Goal: Task Accomplishment & Management: Use online tool/utility

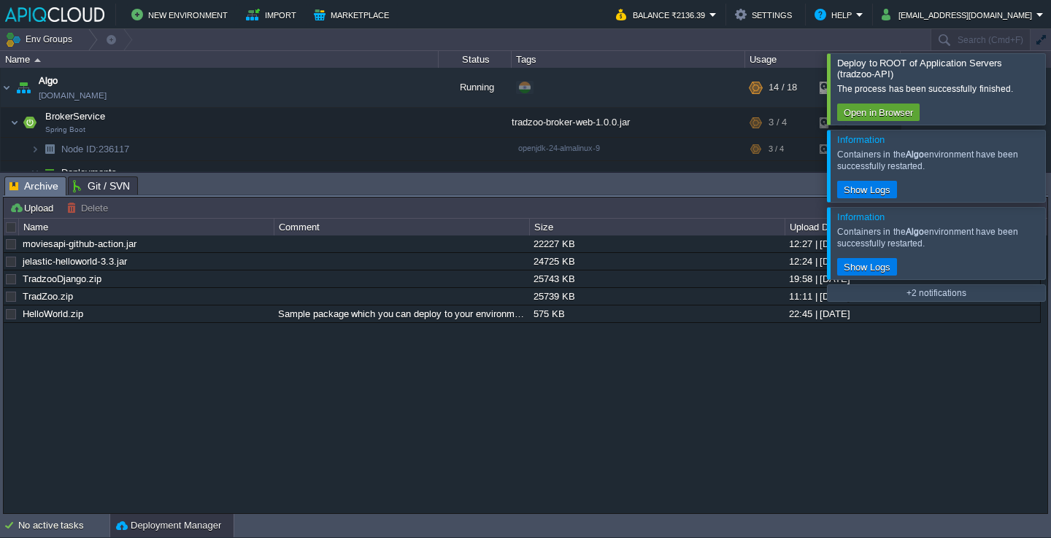
scroll to position [825, 0]
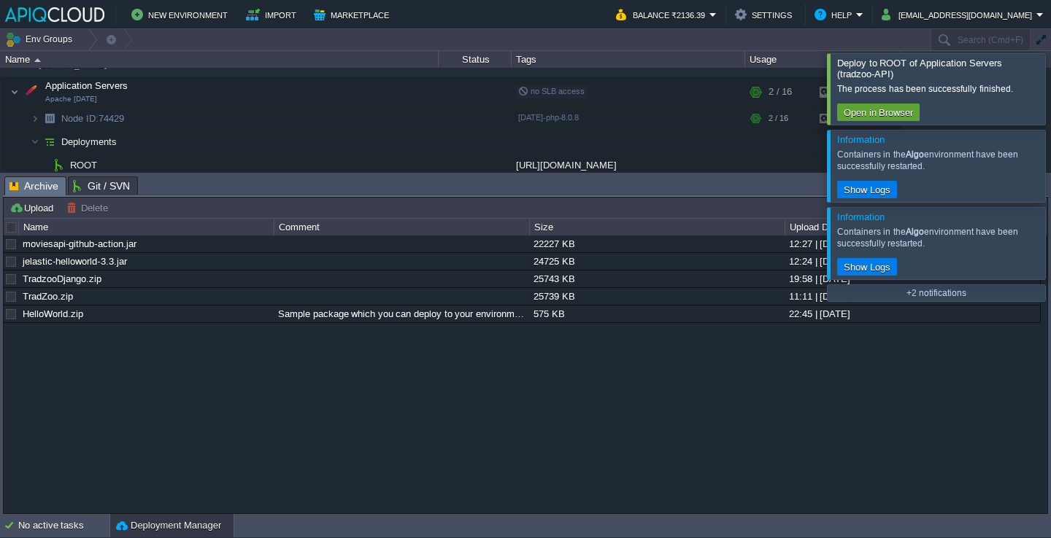
click at [1050, 80] on div at bounding box center [1068, 88] width 0 height 71
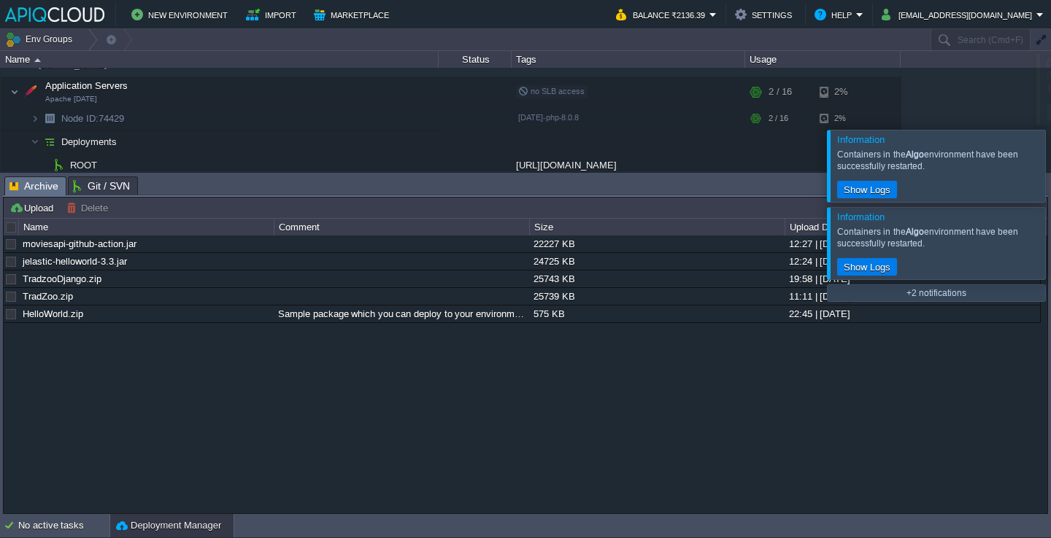
click at [1045, 131] on div at bounding box center [1045, 167] width 0 height 72
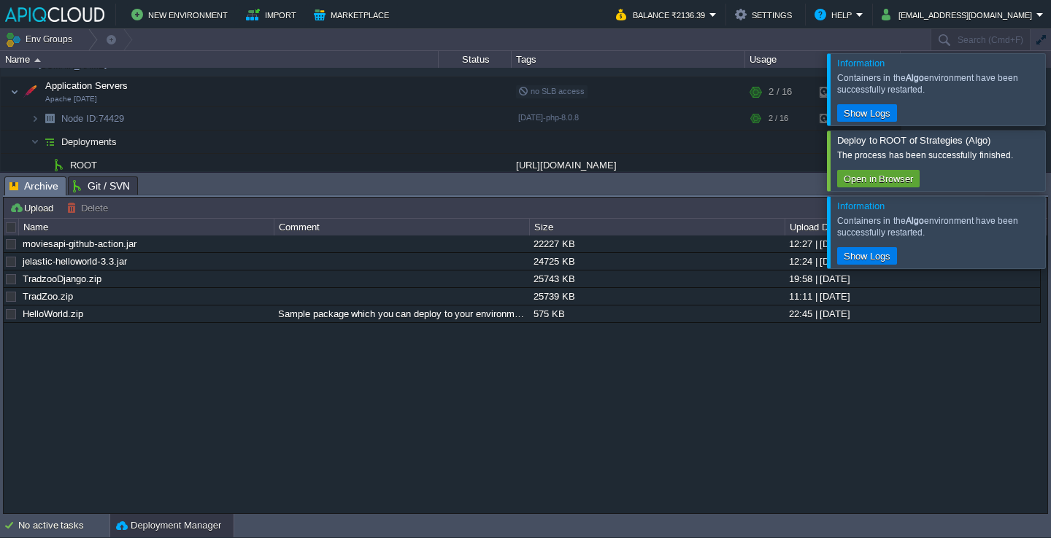
click at [1050, 80] on div at bounding box center [1068, 89] width 0 height 72
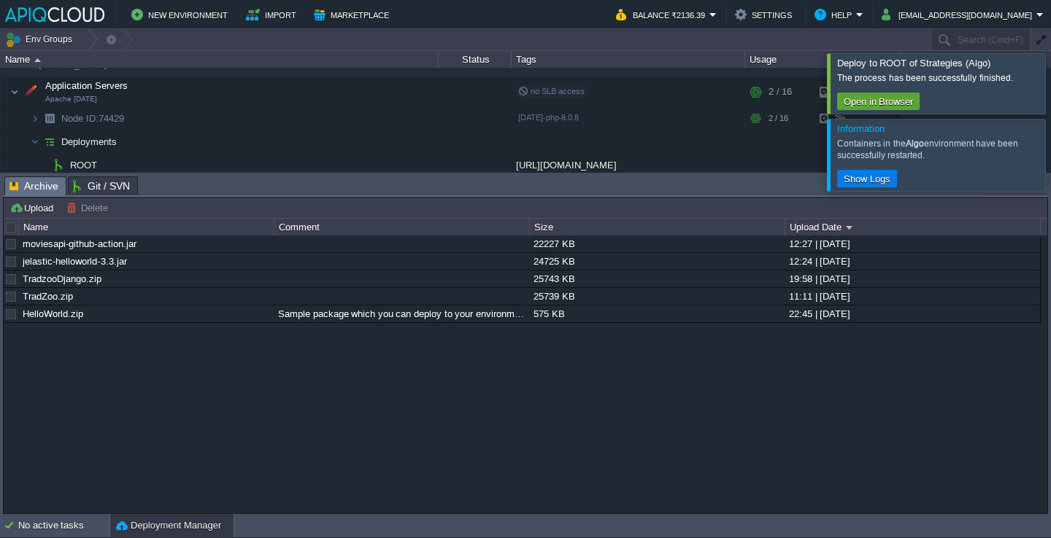
click at [1045, 80] on div at bounding box center [1045, 84] width 0 height 60
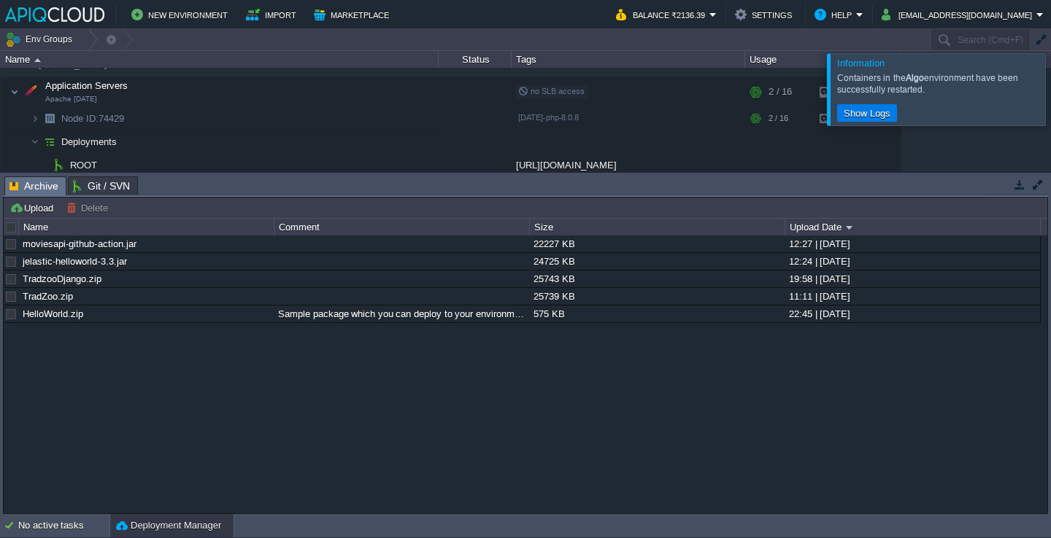
click at [1050, 80] on div at bounding box center [1068, 89] width 0 height 72
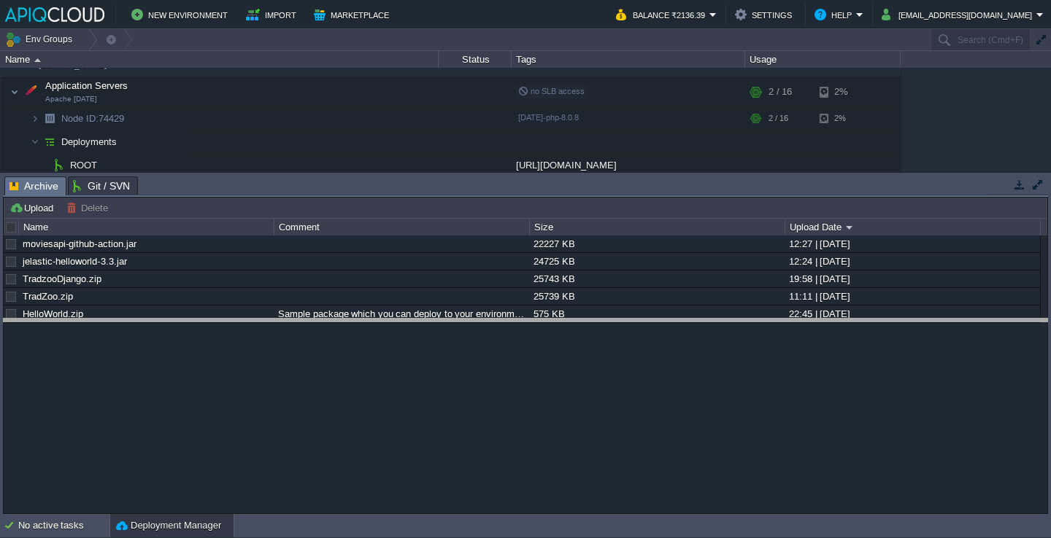
drag, startPoint x: 344, startPoint y: 185, endPoint x: 344, endPoint y: 338, distance: 153.2
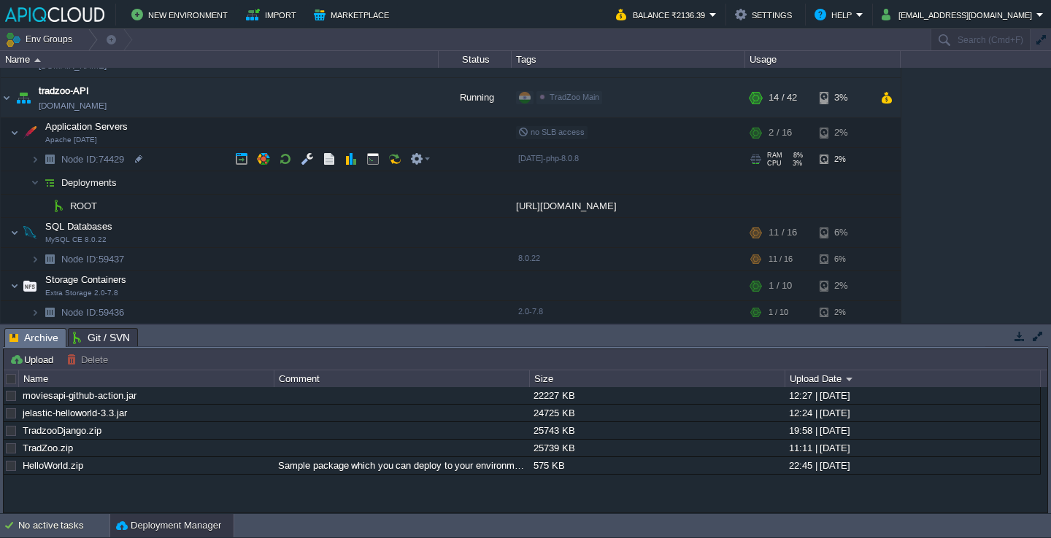
scroll to position [758, 0]
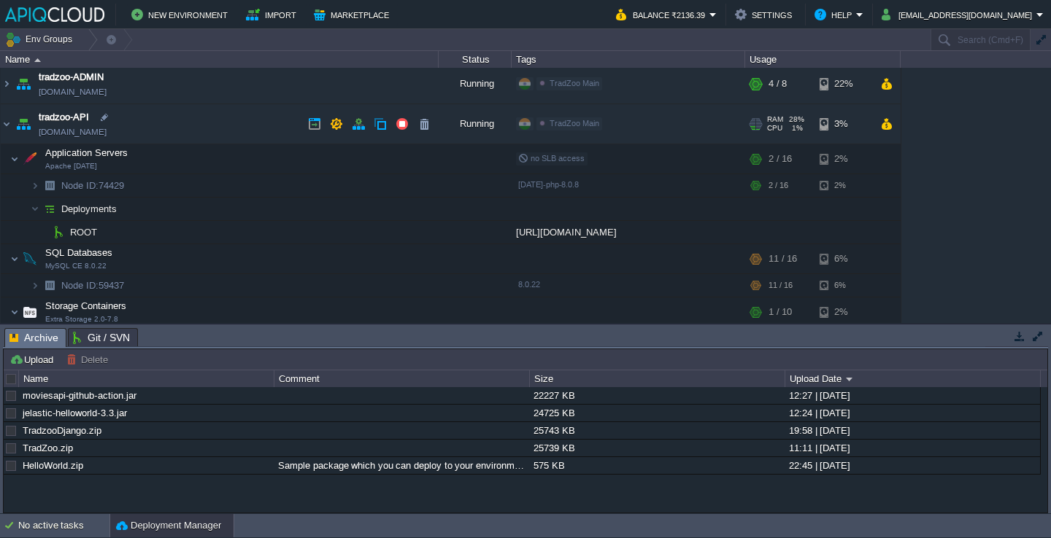
click at [198, 128] on td "tradzoo-API [DOMAIN_NAME]" at bounding box center [220, 124] width 438 height 40
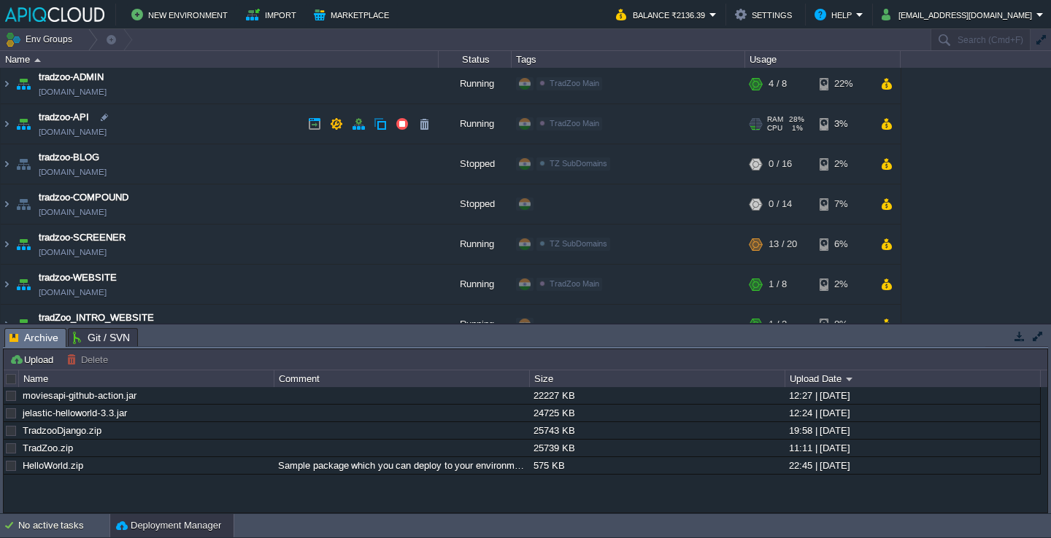
click at [194, 128] on td "tradzoo-API [DOMAIN_NAME]" at bounding box center [220, 124] width 438 height 40
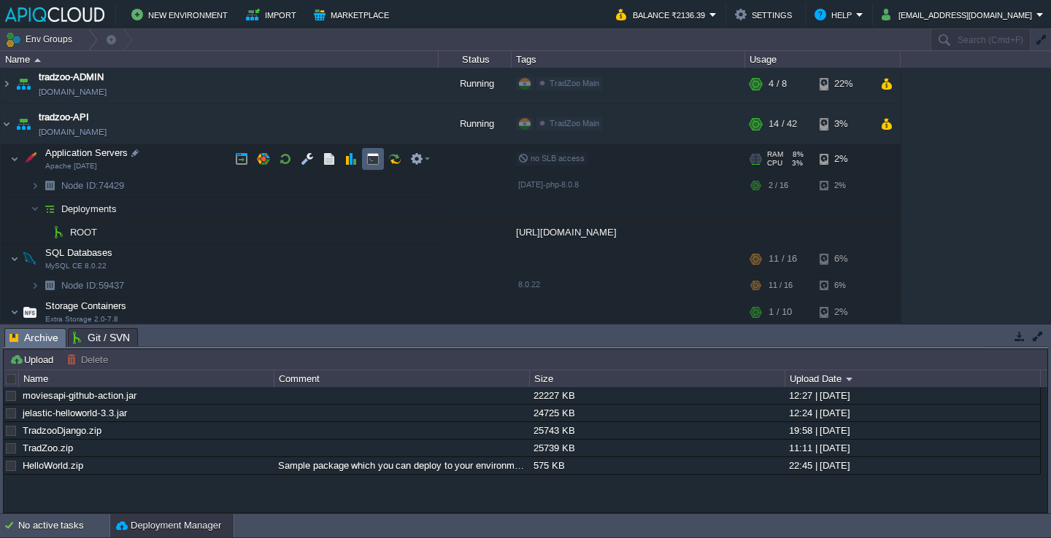
click at [368, 160] on button "button" at bounding box center [372, 158] width 13 height 13
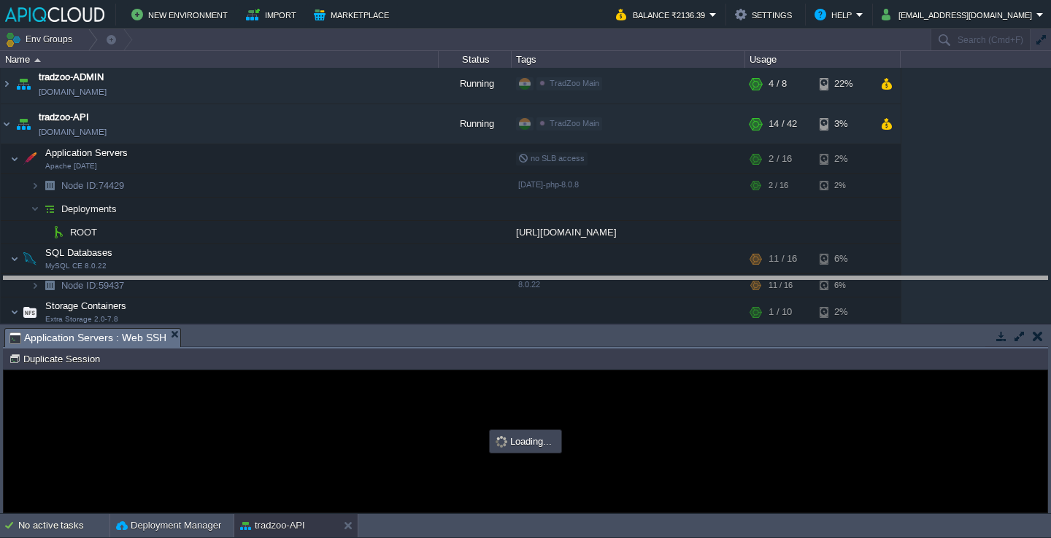
drag, startPoint x: 431, startPoint y: 341, endPoint x: 440, endPoint y: 223, distance: 117.8
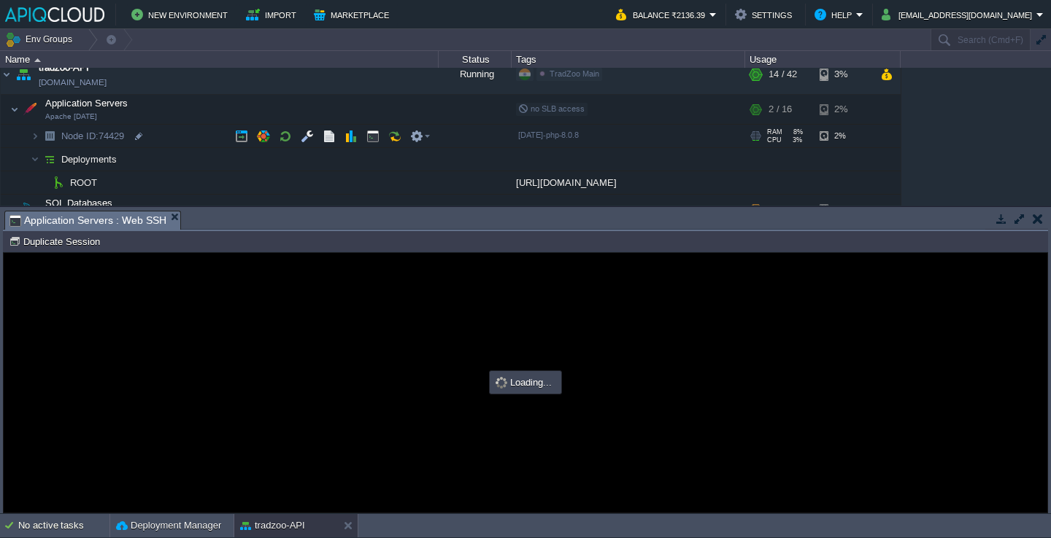
scroll to position [0, 0]
type input "#000000"
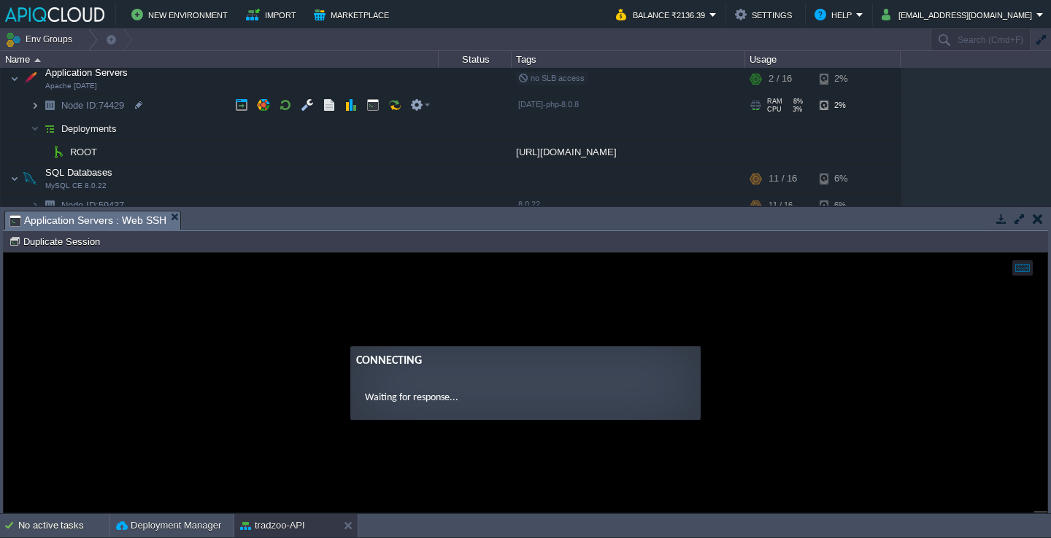
click at [36, 107] on img at bounding box center [35, 105] width 9 height 23
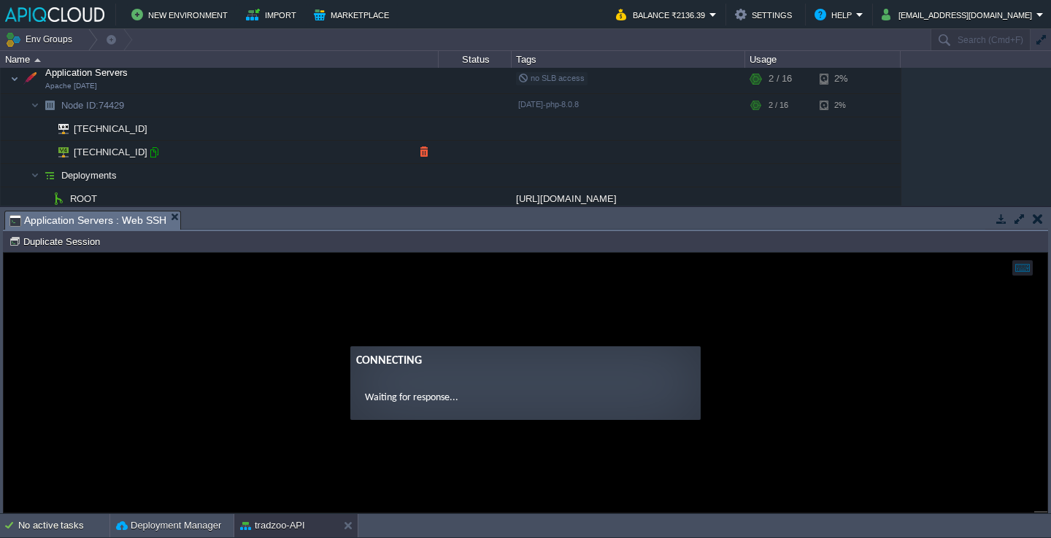
click at [152, 154] on div at bounding box center [153, 152] width 13 height 13
click at [137, 131] on div at bounding box center [139, 129] width 13 height 13
type input "[TECHNICAL_ID]"
